Goal: Transaction & Acquisition: Purchase product/service

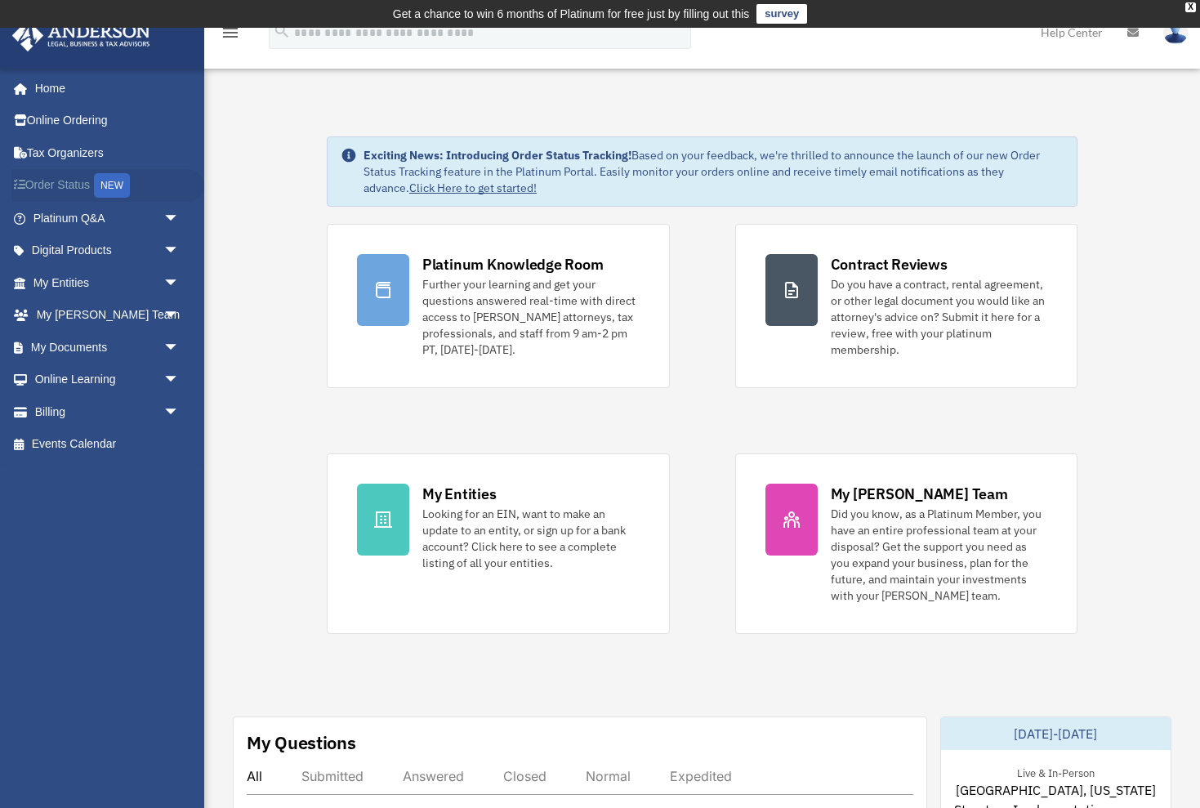
click at [76, 188] on link "Order Status NEW" at bounding box center [107, 185] width 193 height 33
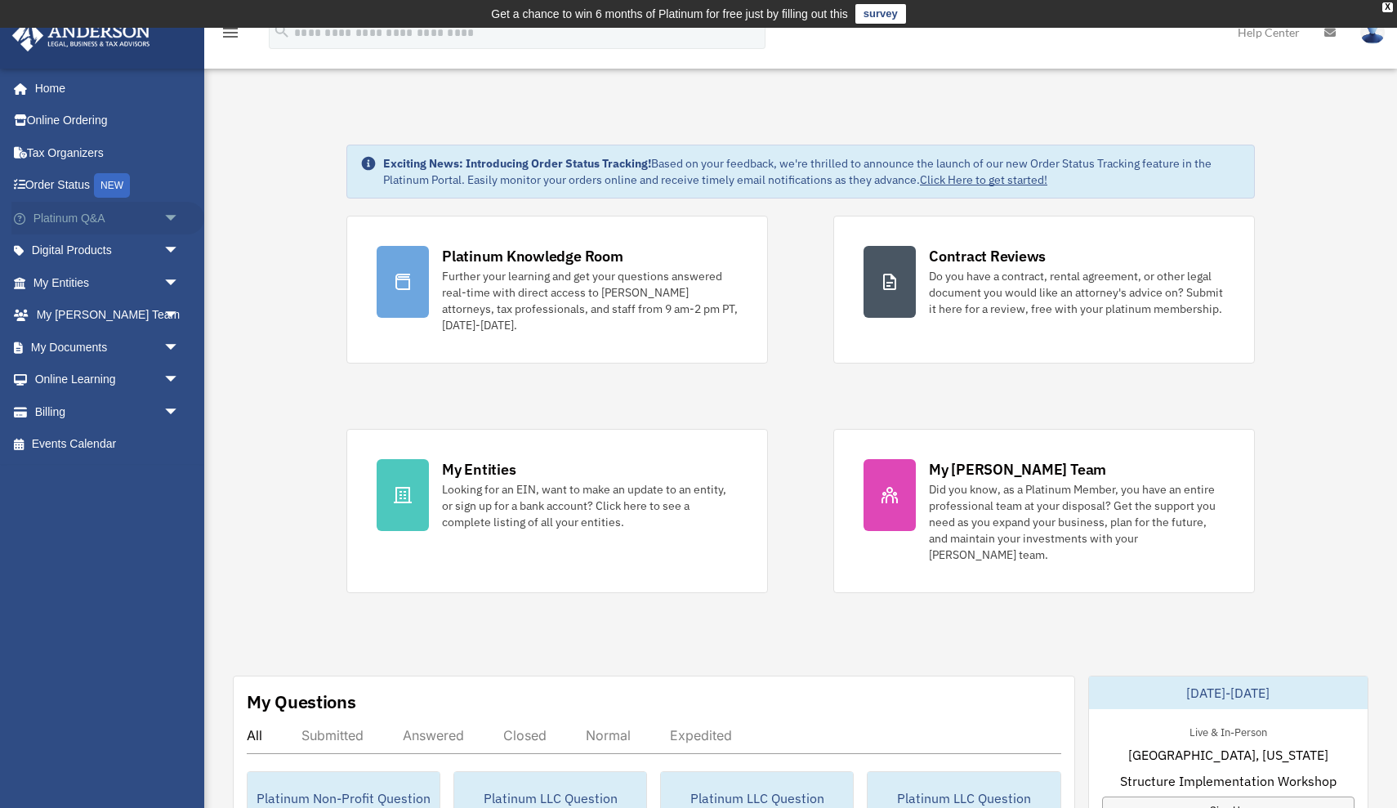
click at [81, 212] on link "Platinum Q&A arrow_drop_down" at bounding box center [107, 218] width 193 height 33
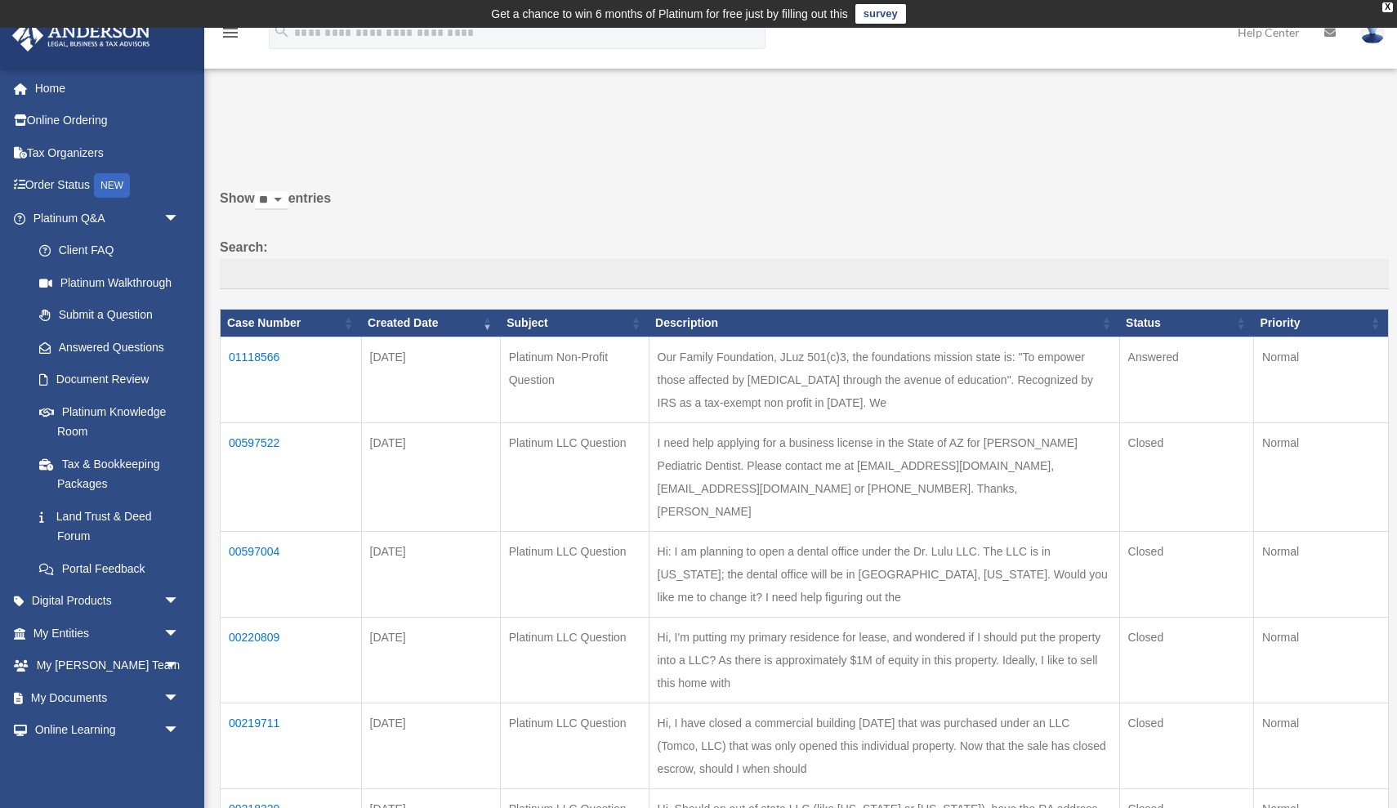
click at [265, 367] on td "01118566" at bounding box center [291, 380] width 141 height 86
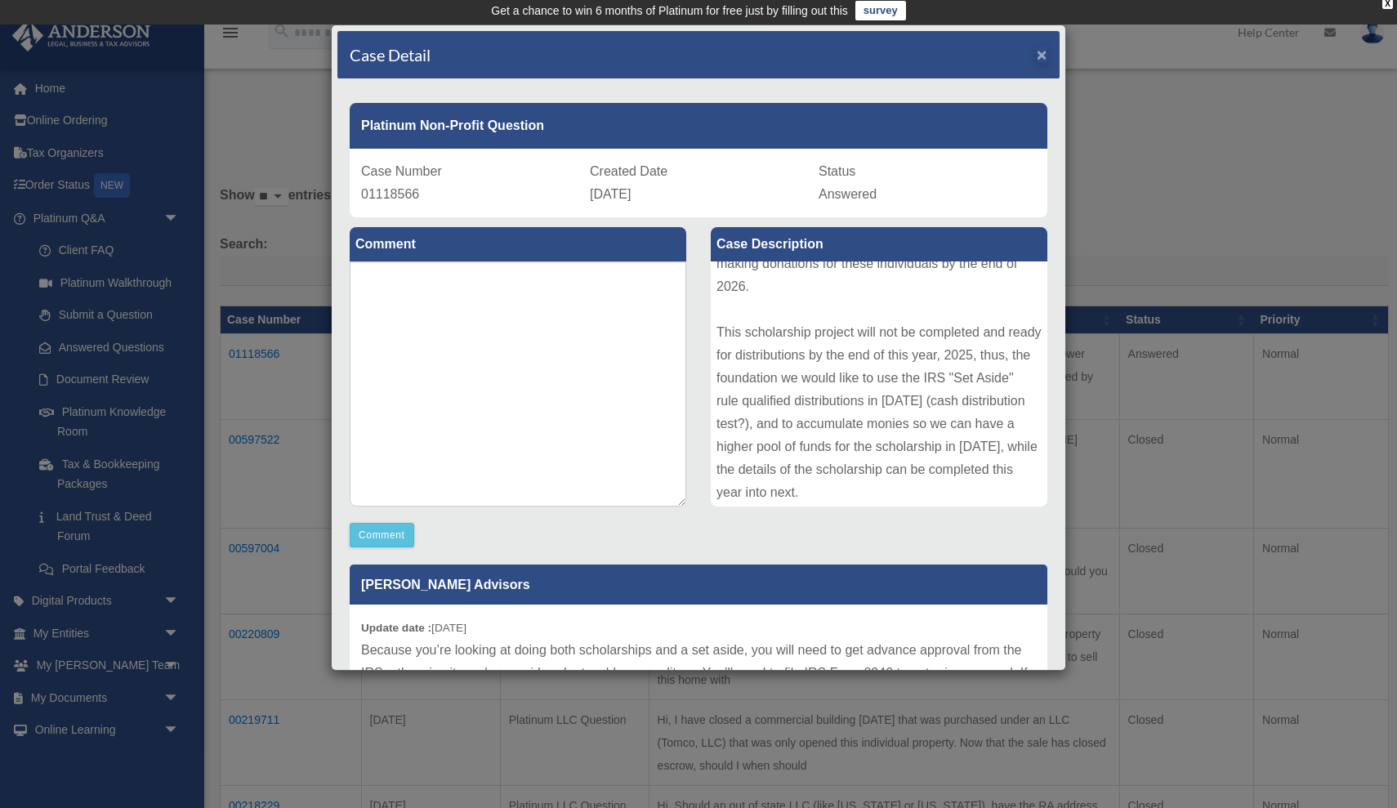
click at [1041, 53] on span "×" at bounding box center [1041, 54] width 11 height 19
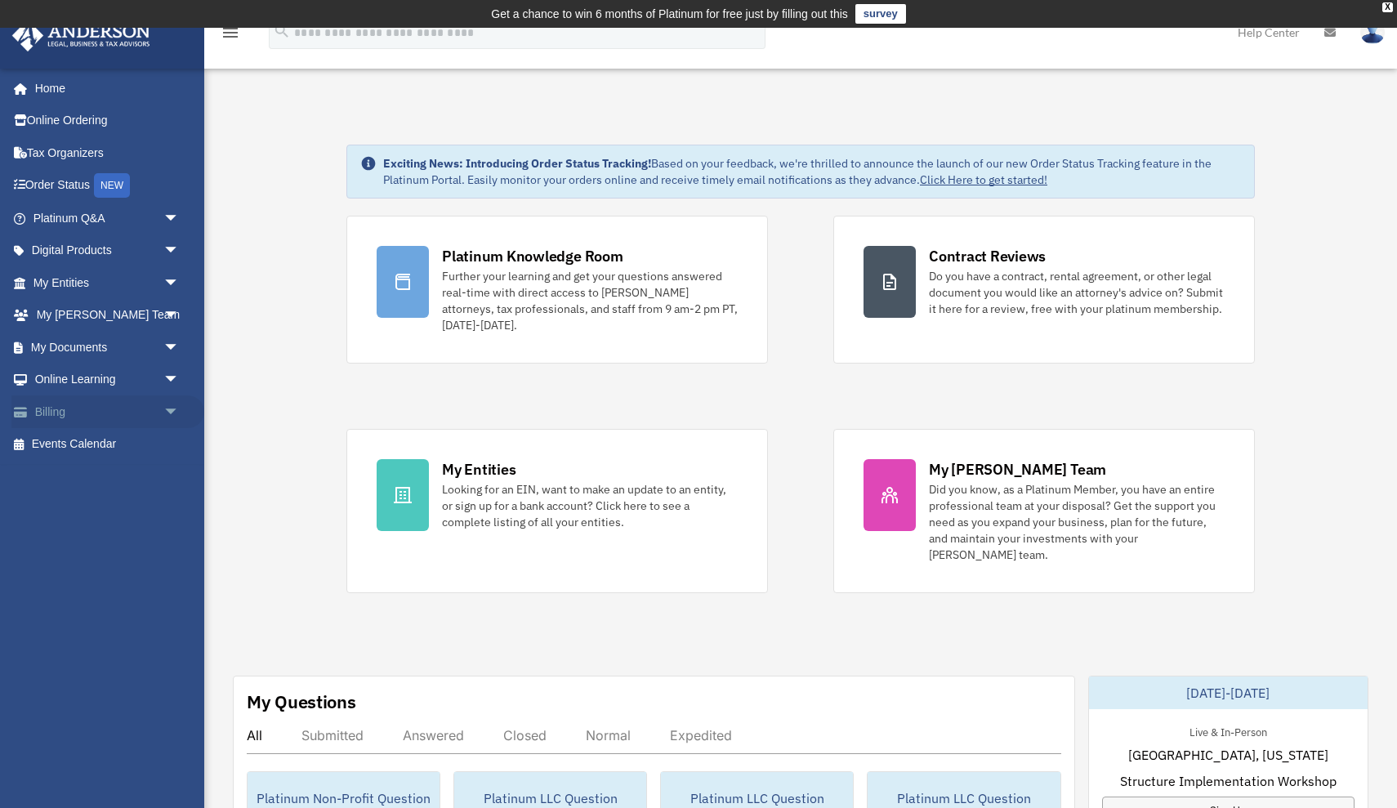
click at [56, 399] on link "Billing arrow_drop_down" at bounding box center [107, 411] width 193 height 33
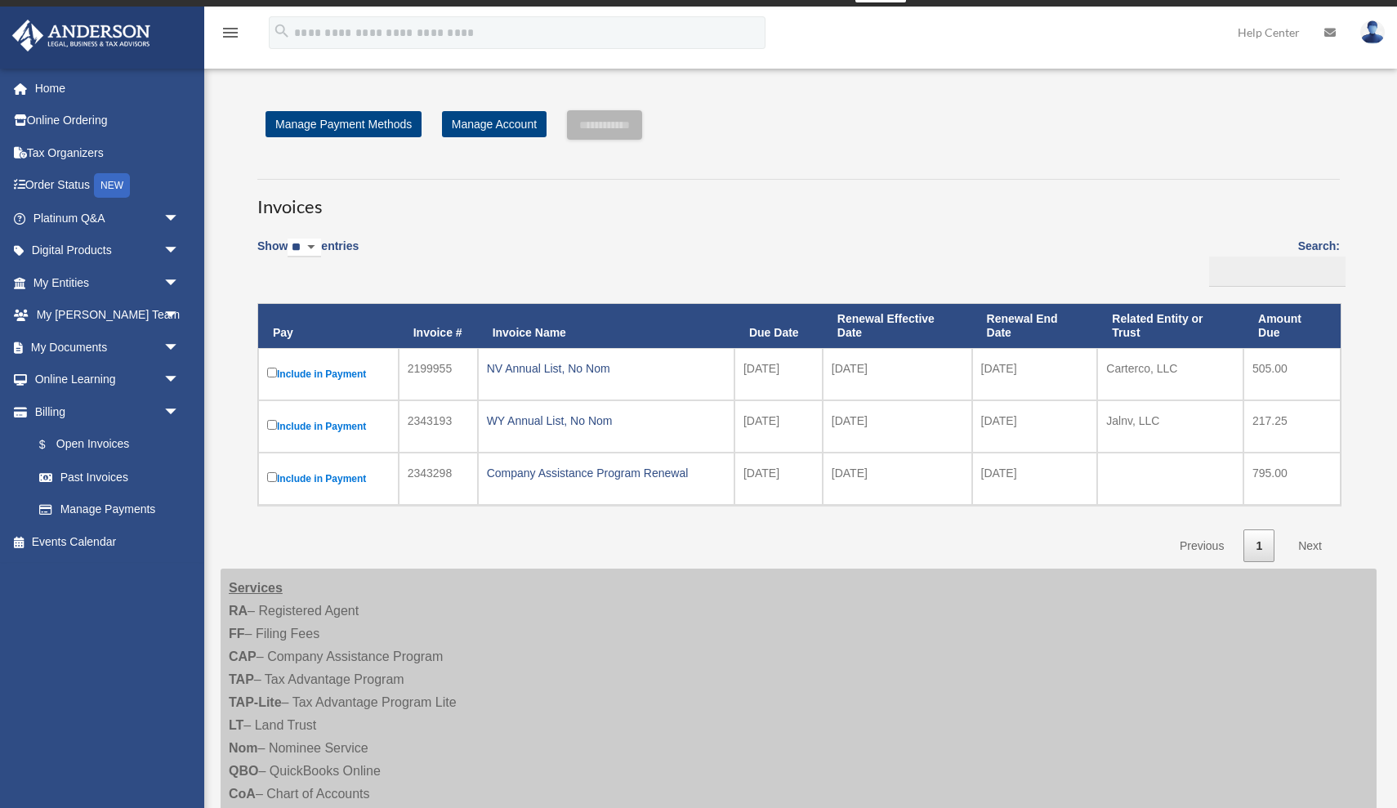
scroll to position [30, 0]
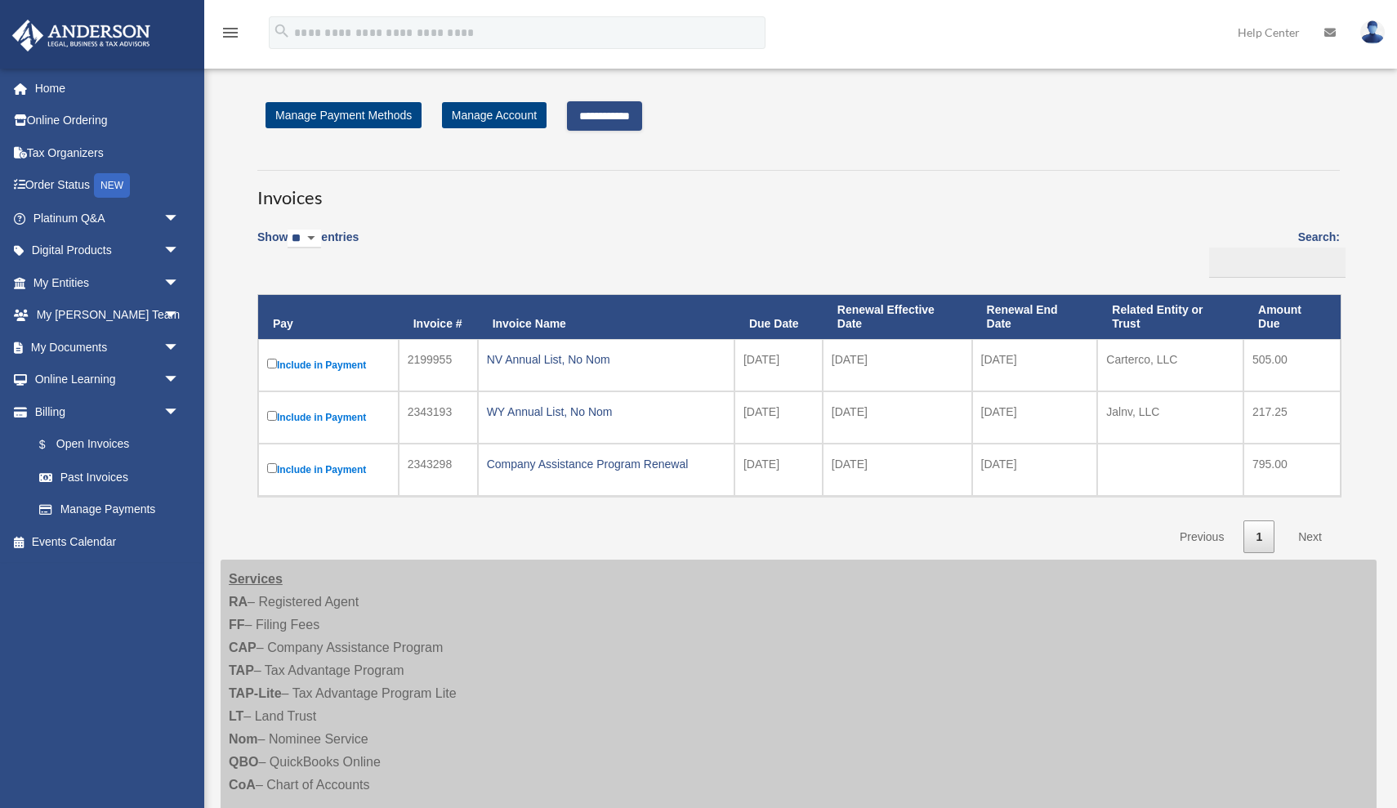
click at [1312, 533] on link "Next" at bounding box center [1309, 536] width 48 height 33
click at [609, 119] on input "**********" at bounding box center [604, 115] width 75 height 29
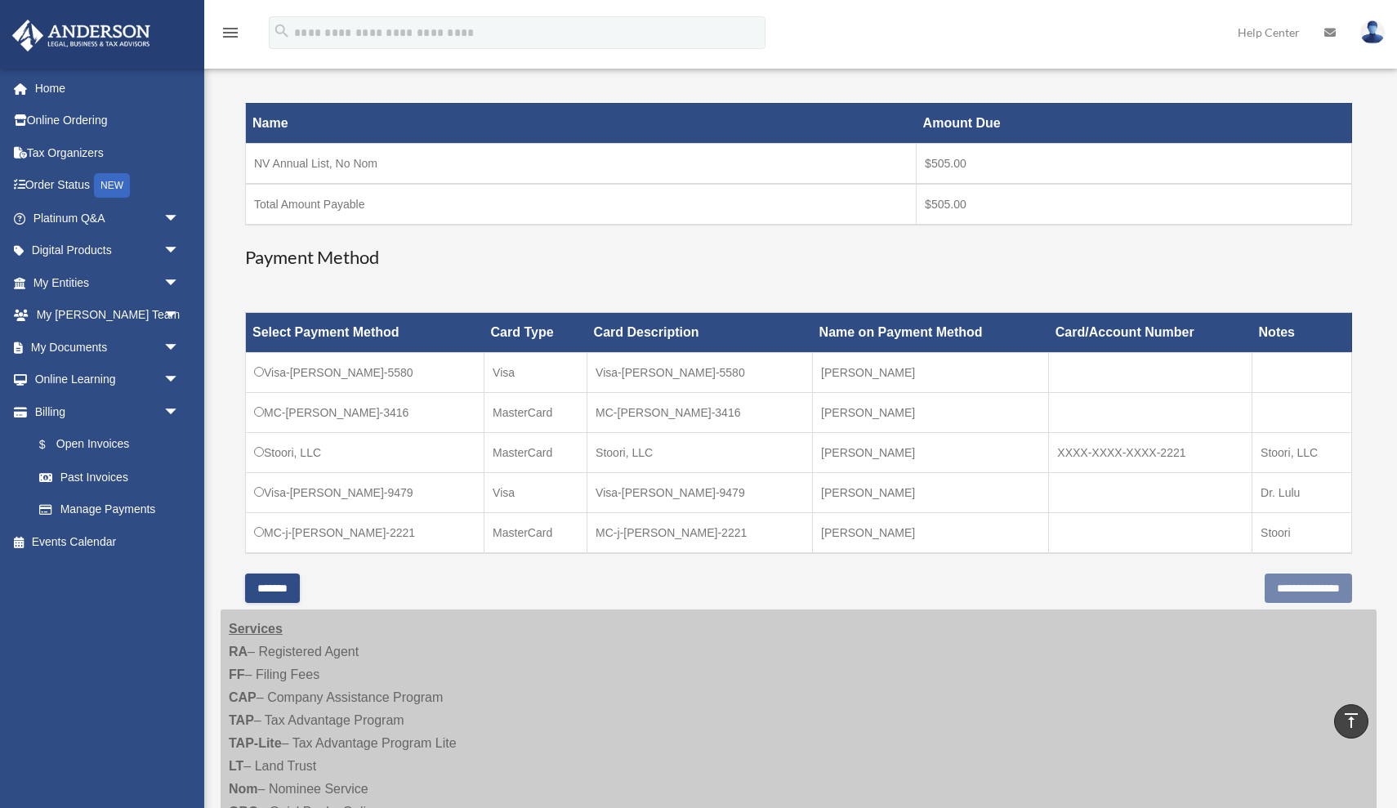
scroll to position [247, 0]
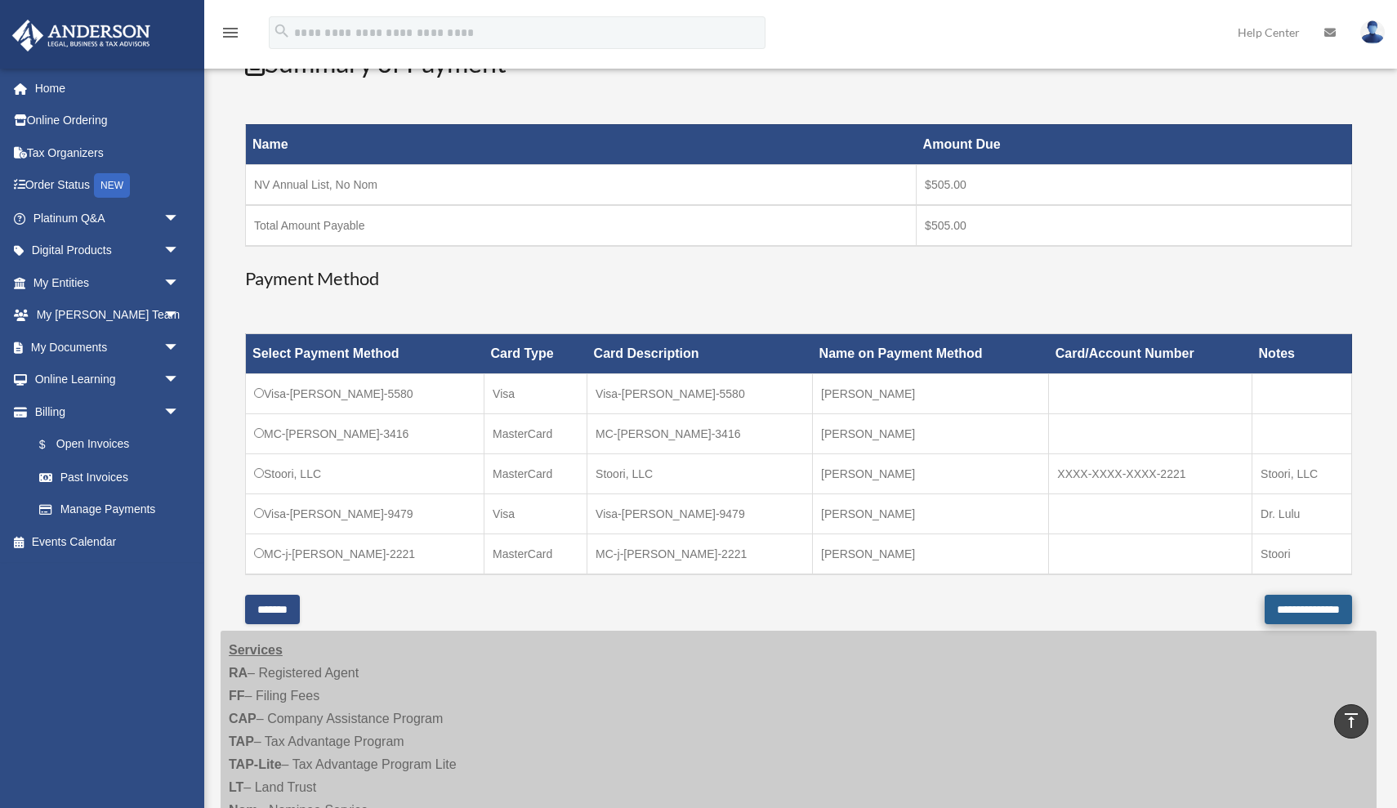
click at [1275, 608] on input "**********" at bounding box center [1307, 609] width 87 height 29
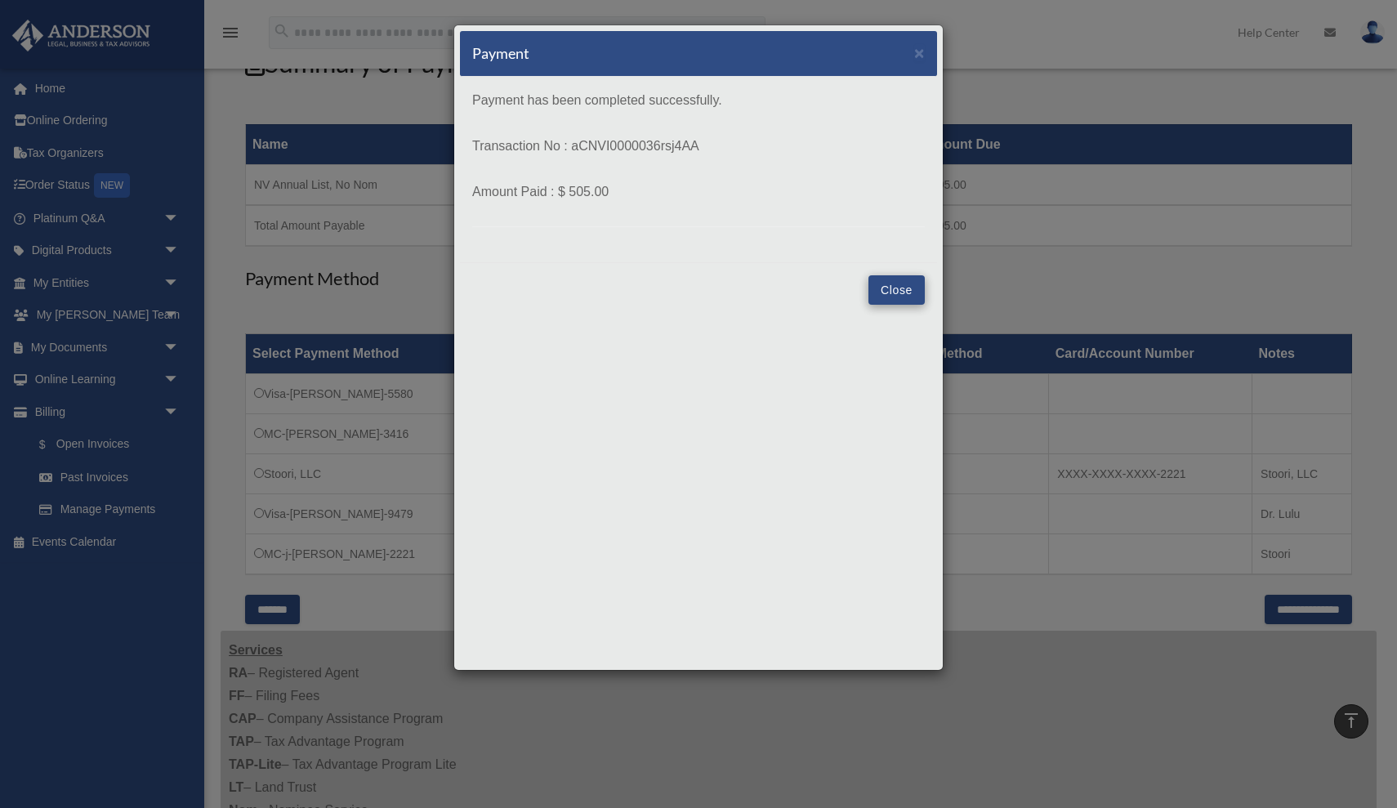
click at [893, 288] on button "Close" at bounding box center [896, 289] width 56 height 29
